Goal: Task Accomplishment & Management: Use online tool/utility

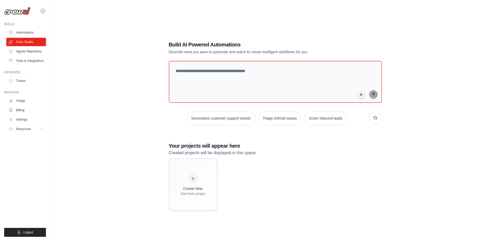
click at [43, 9] on icon at bounding box center [43, 11] width 6 height 6
click at [32, 17] on div "[EMAIL_ADDRESS][DOMAIN_NAME] Settings Build Automations" at bounding box center [25, 120] width 50 height 241
drag, startPoint x: 176, startPoint y: 53, endPoint x: 287, endPoint y: 61, distance: 111.1
click at [287, 61] on div "Build AI Powered Automations Describe what you want to automate and watch AI cr…" at bounding box center [275, 126] width 226 height 187
click at [318, 56] on div "Build AI Powered Automations Describe what you want to automate and watch AI cr…" at bounding box center [275, 126] width 226 height 187
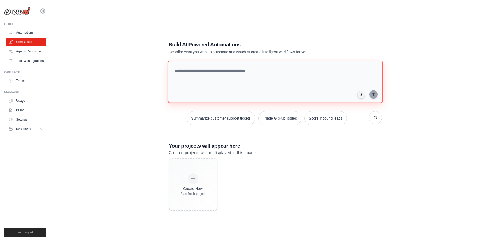
click at [213, 85] on textarea at bounding box center [274, 82] width 215 height 43
